Goal: Complete application form

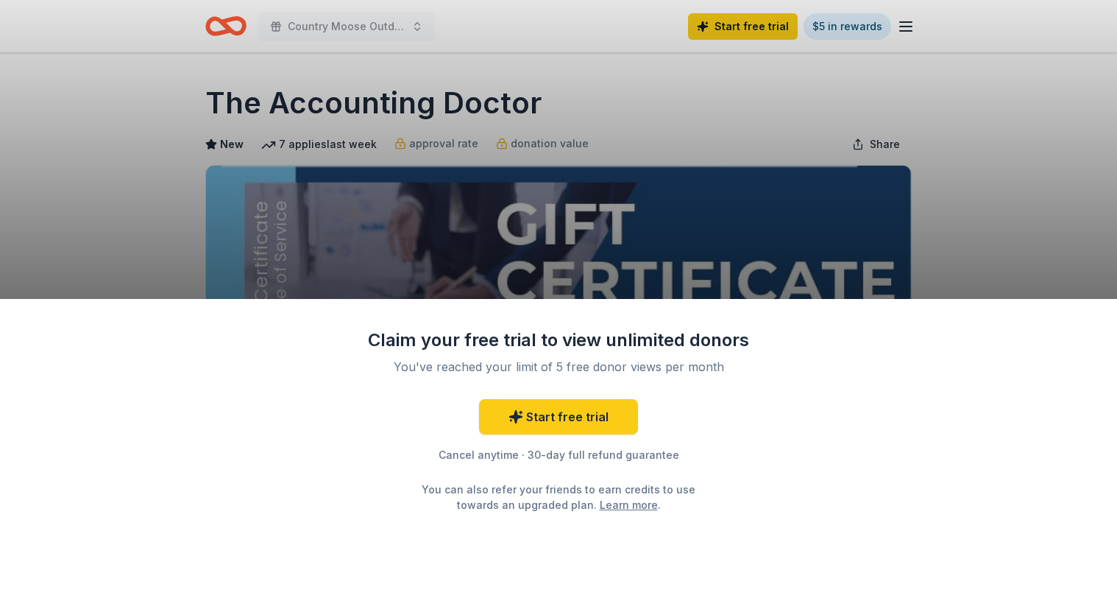
click at [1036, 205] on div "Claim your free trial to view unlimited donors You've reached your limit of 5 f…" at bounding box center [558, 299] width 1117 height 598
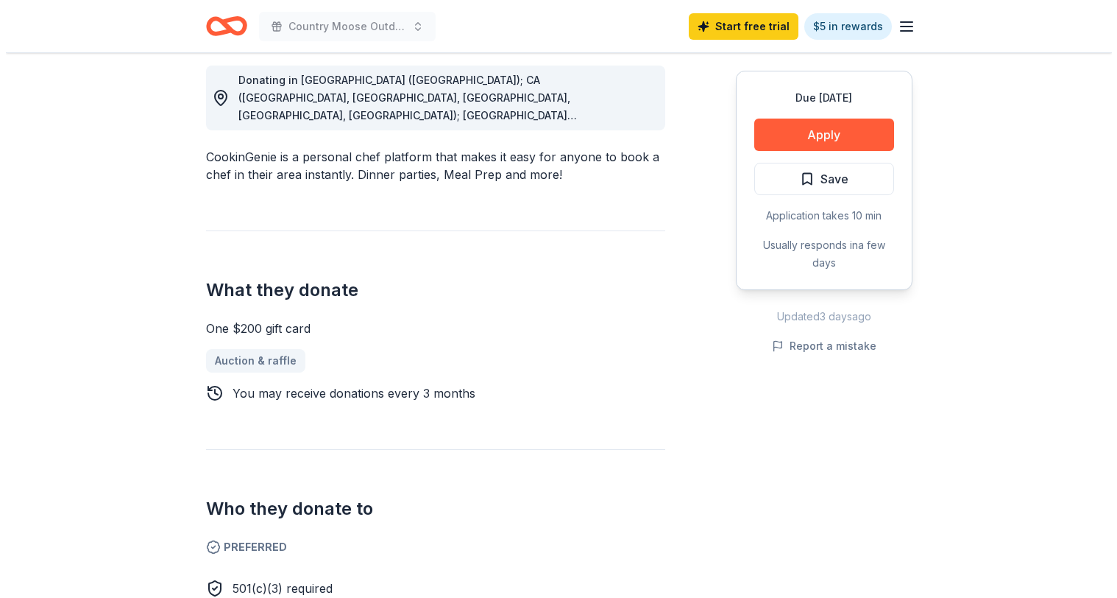
scroll to position [442, 0]
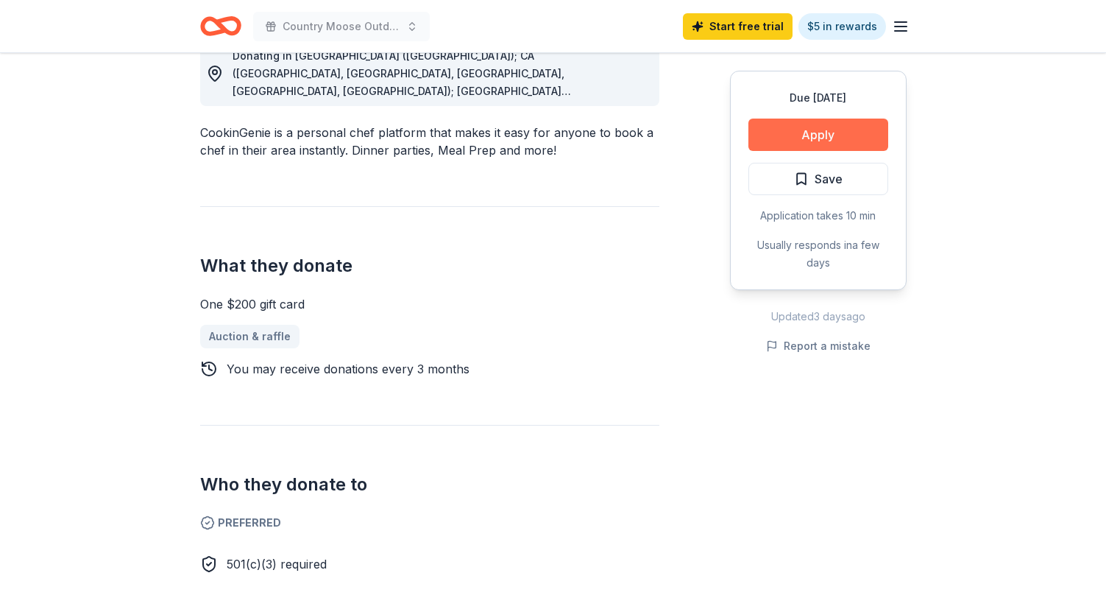
click at [841, 138] on button "Apply" at bounding box center [819, 135] width 140 height 32
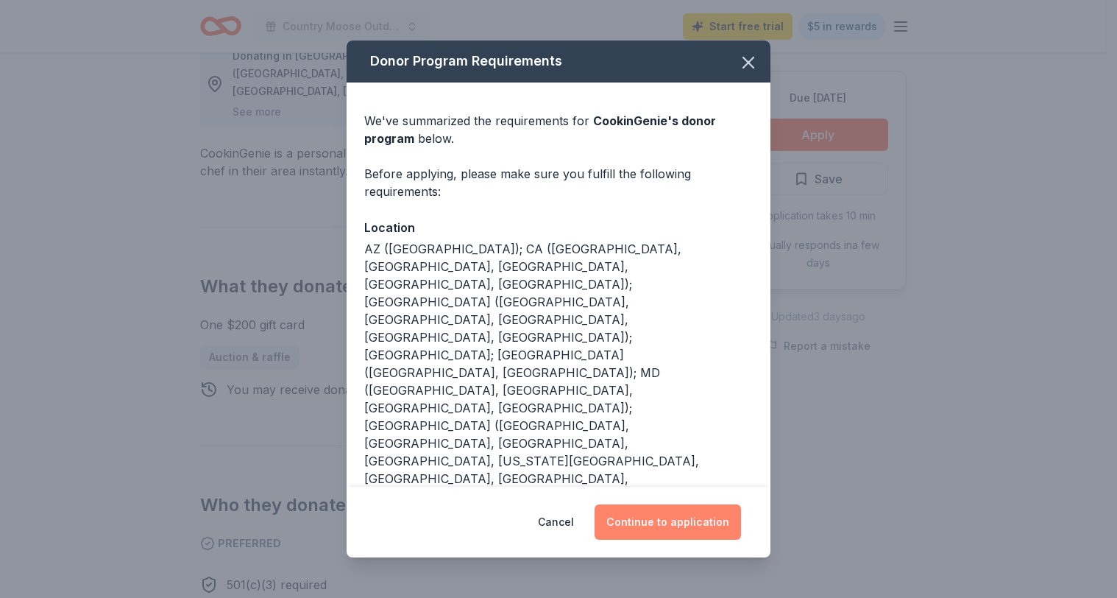
click at [688, 529] on button "Continue to application" at bounding box center [668, 521] width 146 height 35
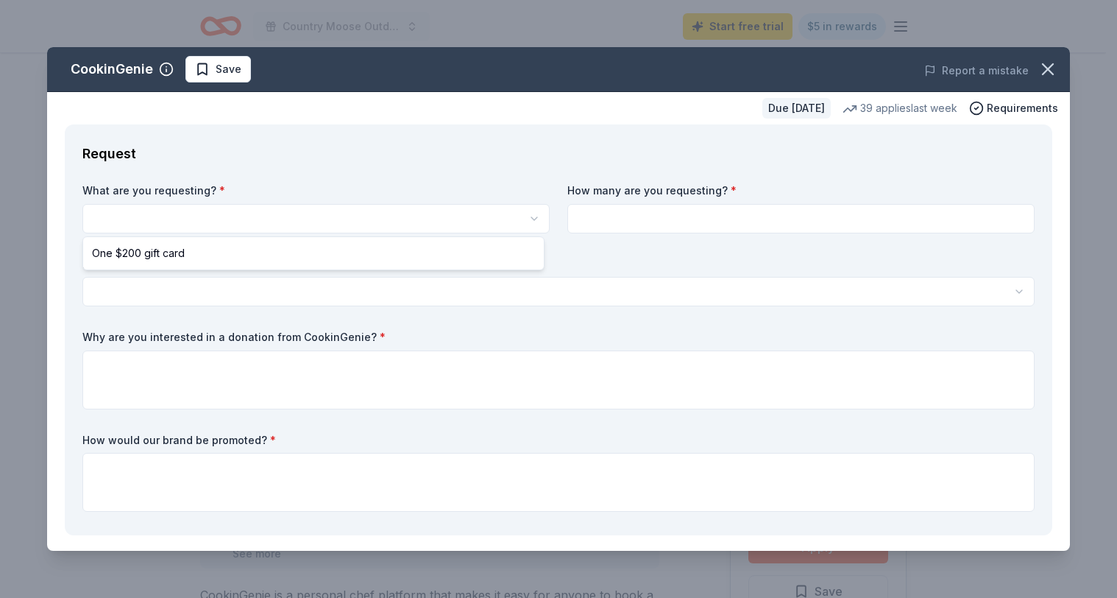
select select "One $200 gift card"
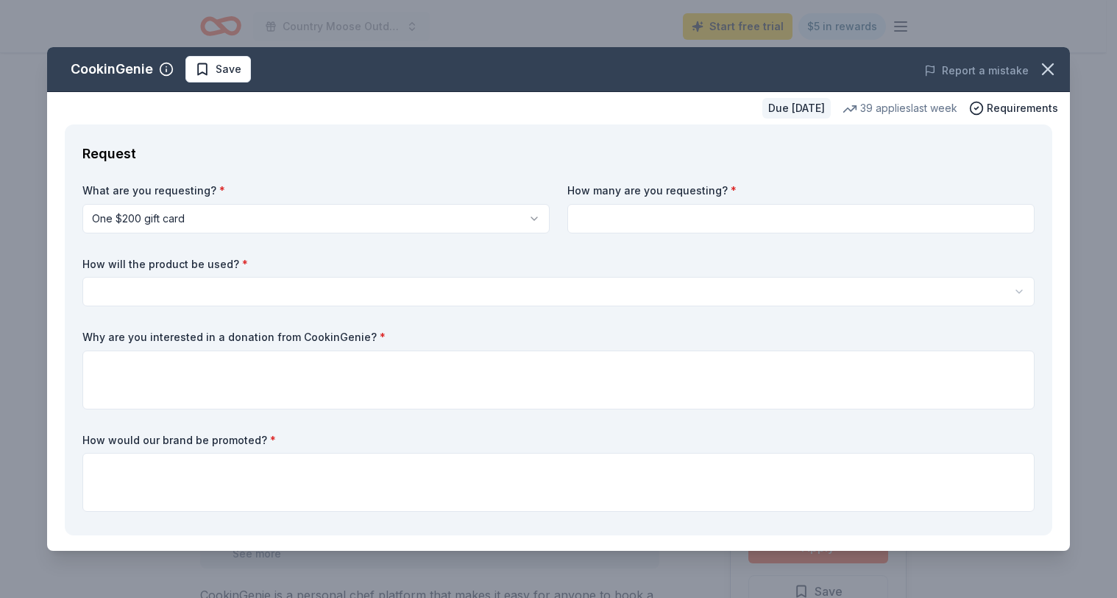
click at [609, 219] on input at bounding box center [801, 218] width 467 height 29
type input "1"
click at [208, 288] on html "Country Moose Outdoors Start free trial $5 in rewards Due in 78 days Share Cook…" at bounding box center [558, 299] width 1117 height 598
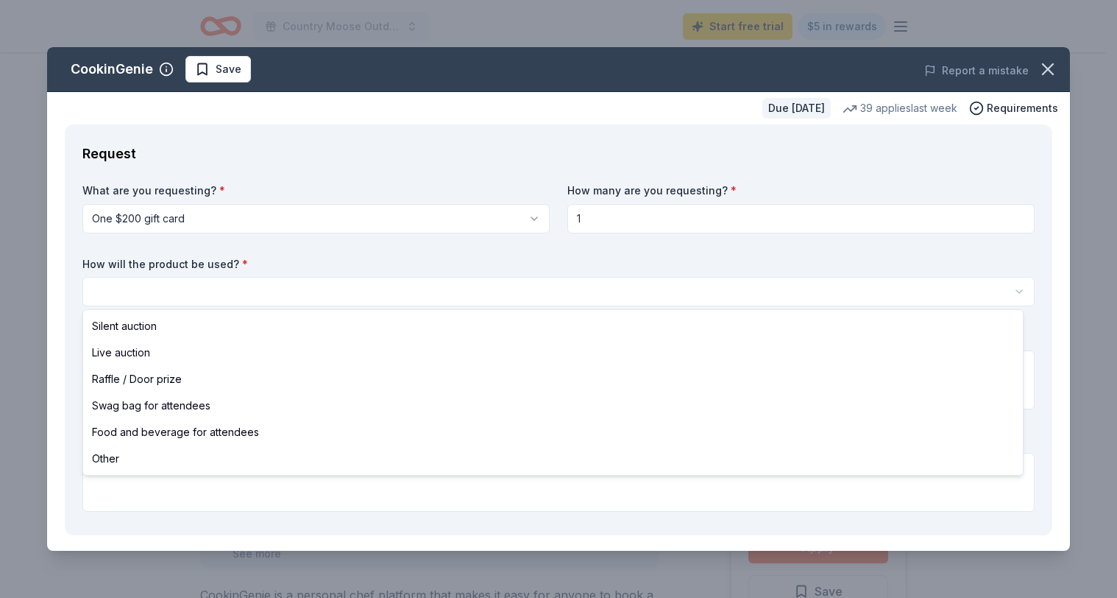
select select "liveAuction"
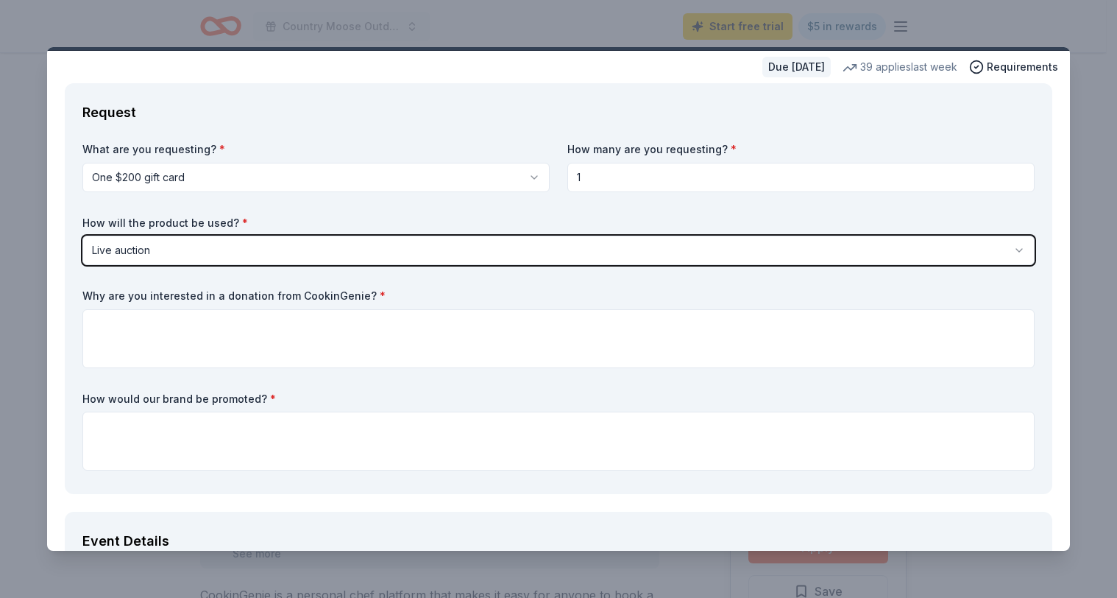
scroll to position [74, 0]
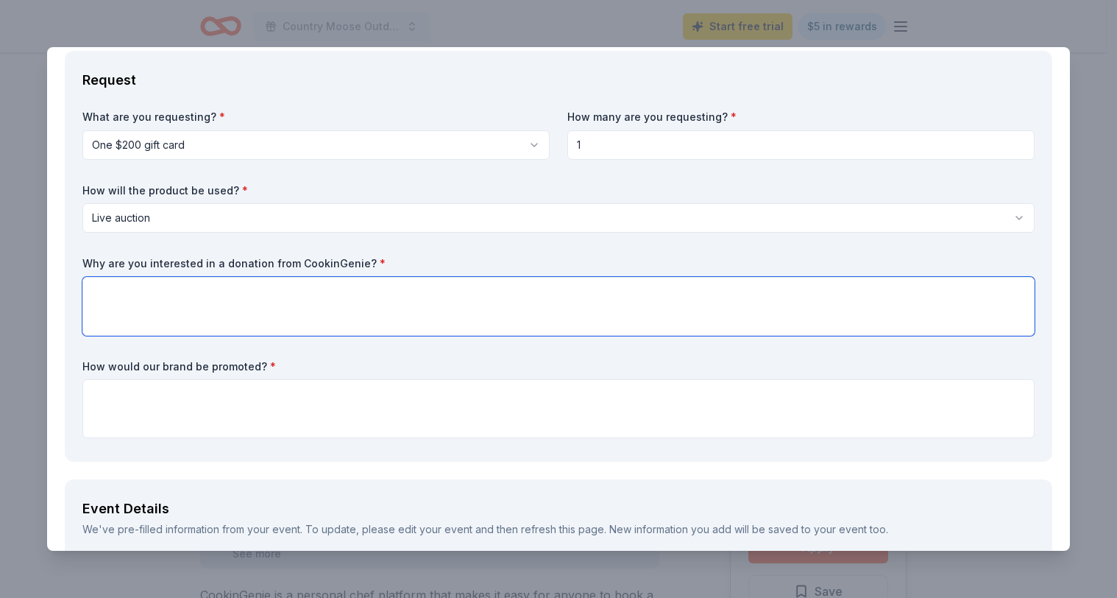
click at [200, 299] on textarea at bounding box center [558, 306] width 952 height 59
type textarea "WE"
